Goal: Find specific page/section: Find specific page/section

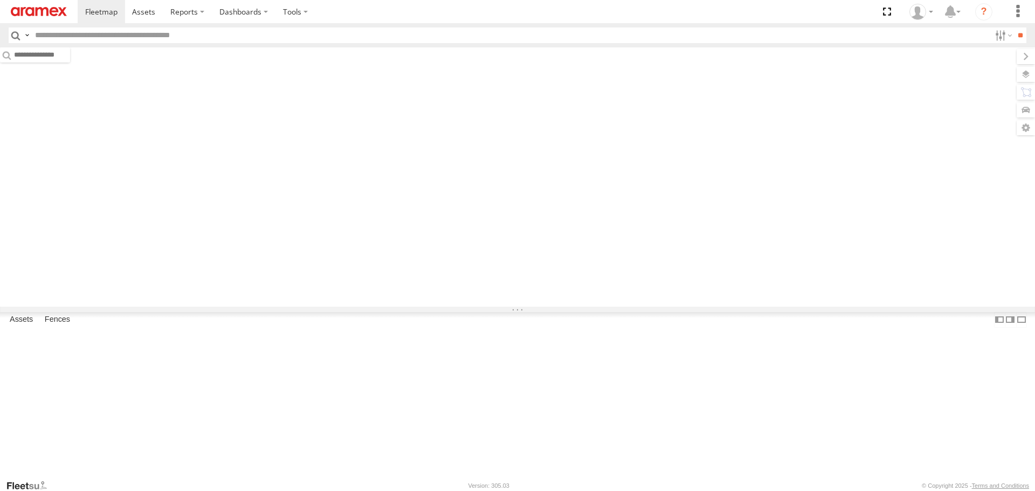
click at [89, 35] on input "text" at bounding box center [510, 35] width 959 height 16
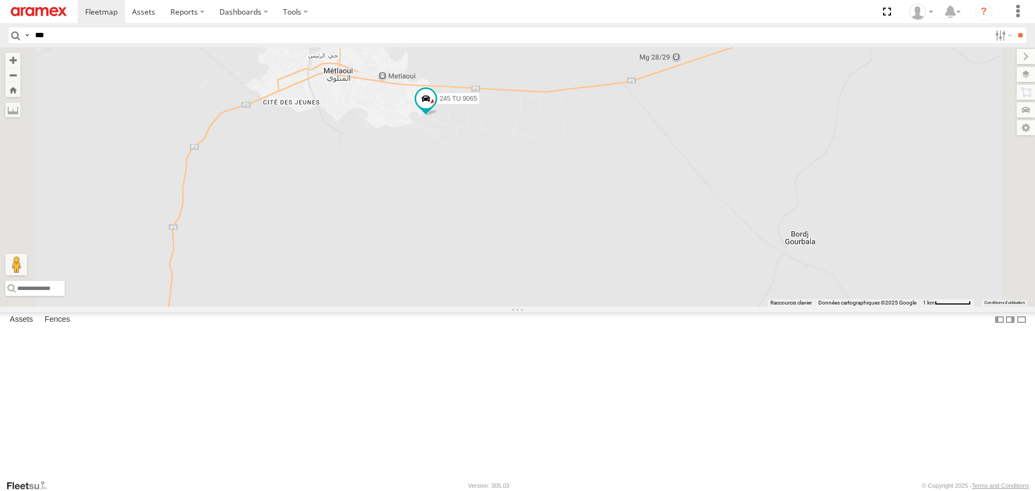
type input "***"
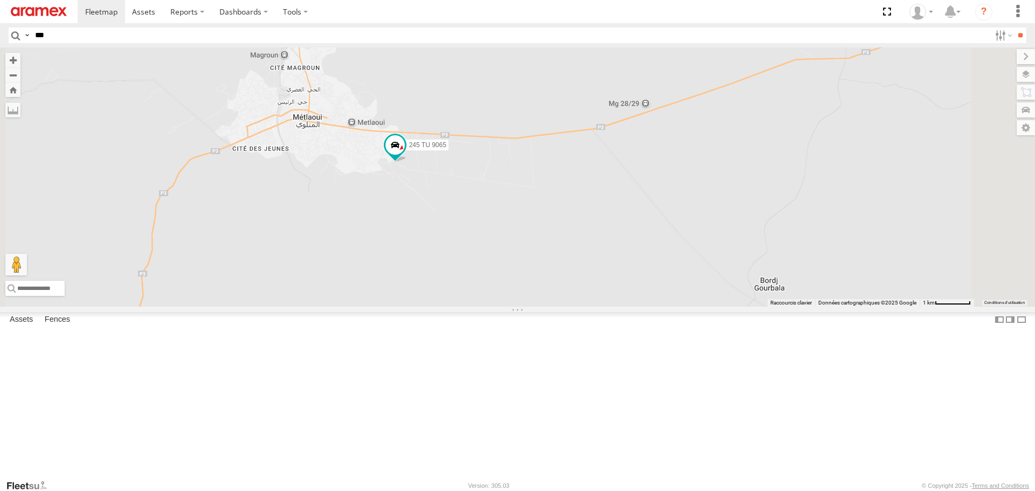
drag, startPoint x: 576, startPoint y: 247, endPoint x: 524, endPoint y: 341, distance: 107.4
click at [524, 306] on div "245 TU 4334 231 TU 3159 245 TU 9065 246 TU 8280 241 TU 2031 246 TU 8289 247 TU …" at bounding box center [517, 176] width 1035 height 259
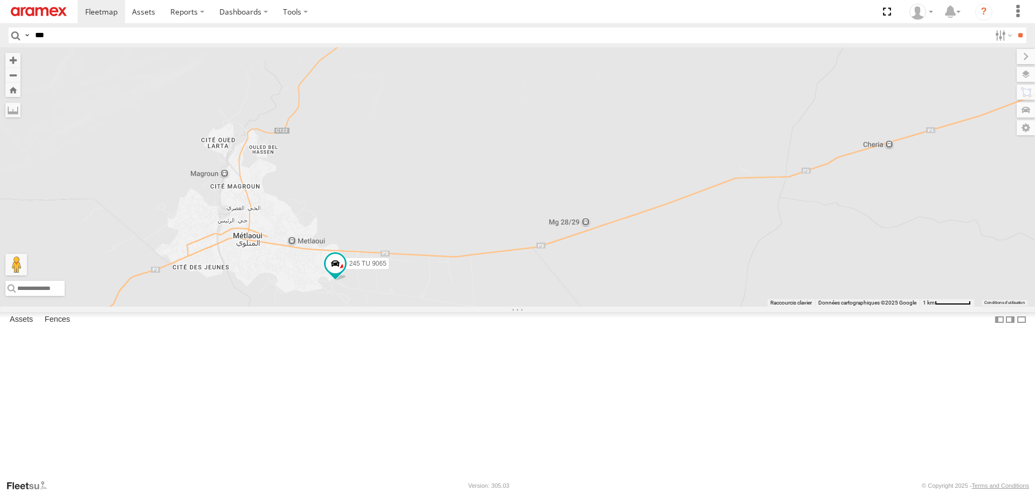
drag, startPoint x: 562, startPoint y: 371, endPoint x: 576, endPoint y: 289, distance: 83.0
click at [576, 289] on div "245 TU 4334 231 TU 3159 245 TU 9065 246 TU 8280 241 TU 2031 246 TU 8289 247 TU …" at bounding box center [517, 176] width 1035 height 259
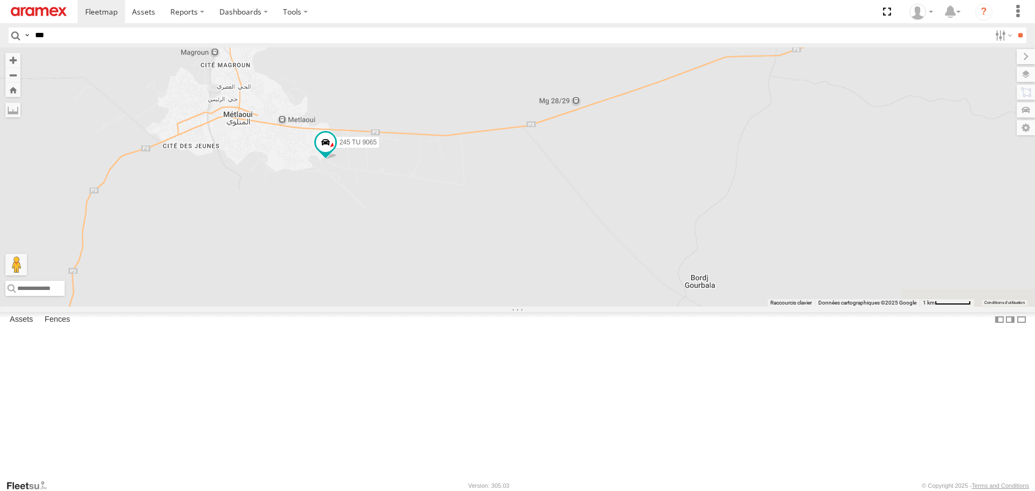
drag, startPoint x: 536, startPoint y: 244, endPoint x: 499, endPoint y: 282, distance: 54.1
click at [499, 282] on div "245 TU 4334 231 TU 3159 245 TU 9065 246 TU 8280 241 TU 2031 246 TU 8289 247 TU …" at bounding box center [517, 176] width 1035 height 259
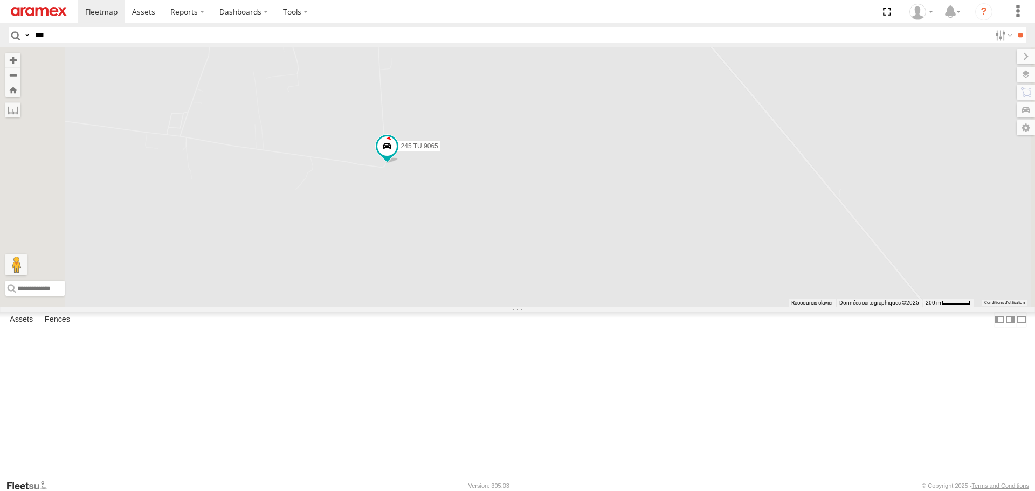
drag, startPoint x: 451, startPoint y: 268, endPoint x: 595, endPoint y: 300, distance: 146.9
click at [587, 300] on div "245 TU 4334 231 TU 3159 245 TU 9065 246 TU 8280 241 TU 2031 246 TU 8289 247 TU …" at bounding box center [517, 176] width 1035 height 259
drag, startPoint x: 660, startPoint y: 256, endPoint x: 663, endPoint y: 304, distance: 48.0
click at [663, 302] on div "245 TU 4334 231 TU 3159 245 TU 9065 246 TU 8280 241 TU 2031 246 TU 8289 247 TU …" at bounding box center [517, 176] width 1035 height 259
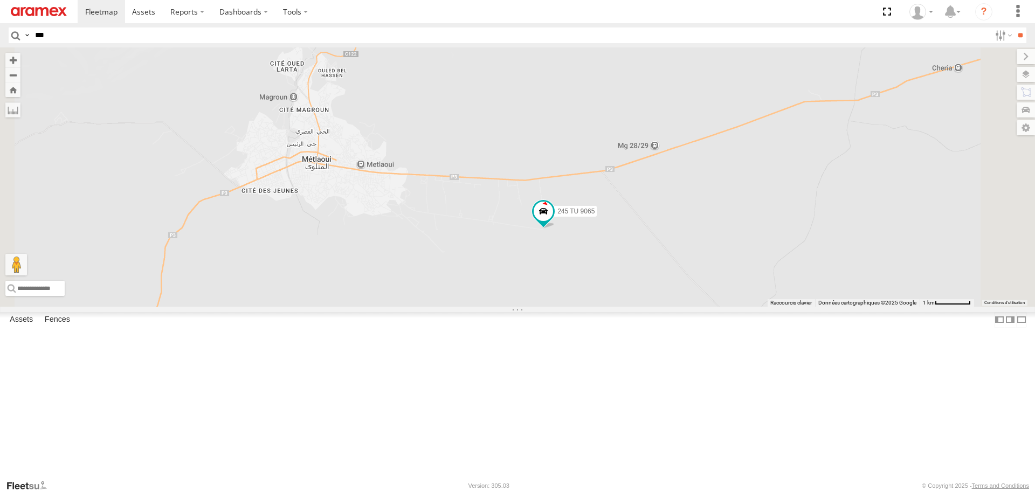
drag, startPoint x: 893, startPoint y: 269, endPoint x: 730, endPoint y: 340, distance: 177.9
click at [730, 306] on div "245 TU 4334 231 TU 3159 245 TU 9065 246 TU 8280 241 TU 2031 246 TU 8289 247 TU …" at bounding box center [517, 176] width 1035 height 259
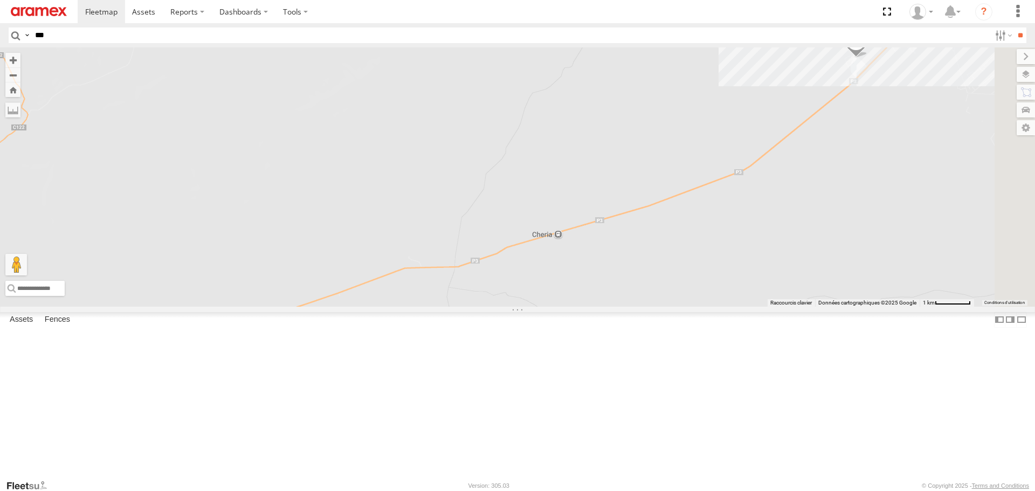
drag, startPoint x: 738, startPoint y: 340, endPoint x: 622, endPoint y: 404, distance: 132.5
click at [629, 306] on div "245 TU 4334 231 TU 3159 245 TU 9065 246 TU 8280 241 TU 2031 246 TU 8289 247 TU …" at bounding box center [517, 176] width 1035 height 259
